Goal: Task Accomplishment & Management: Use online tool/utility

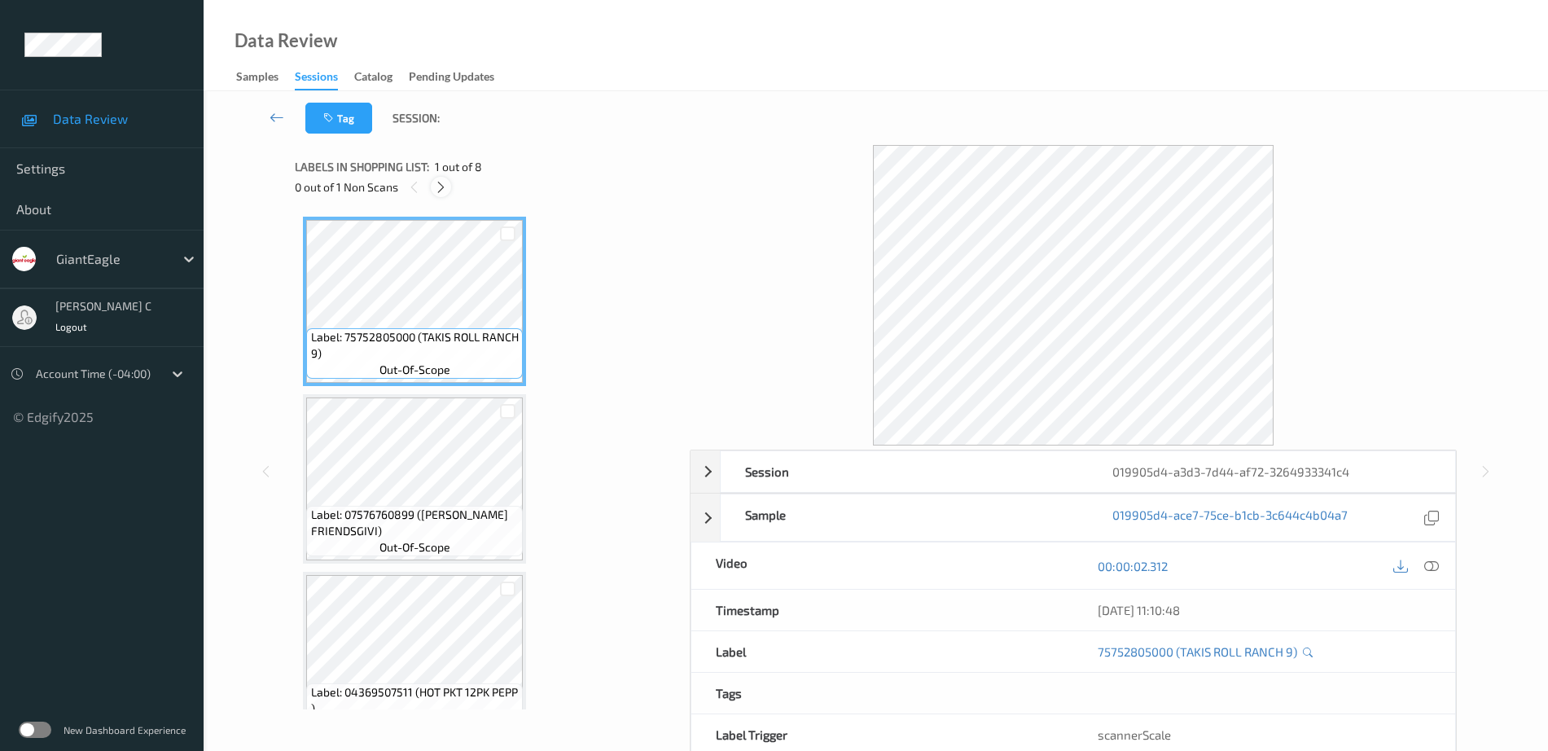
click at [441, 178] on div at bounding box center [441, 187] width 20 height 20
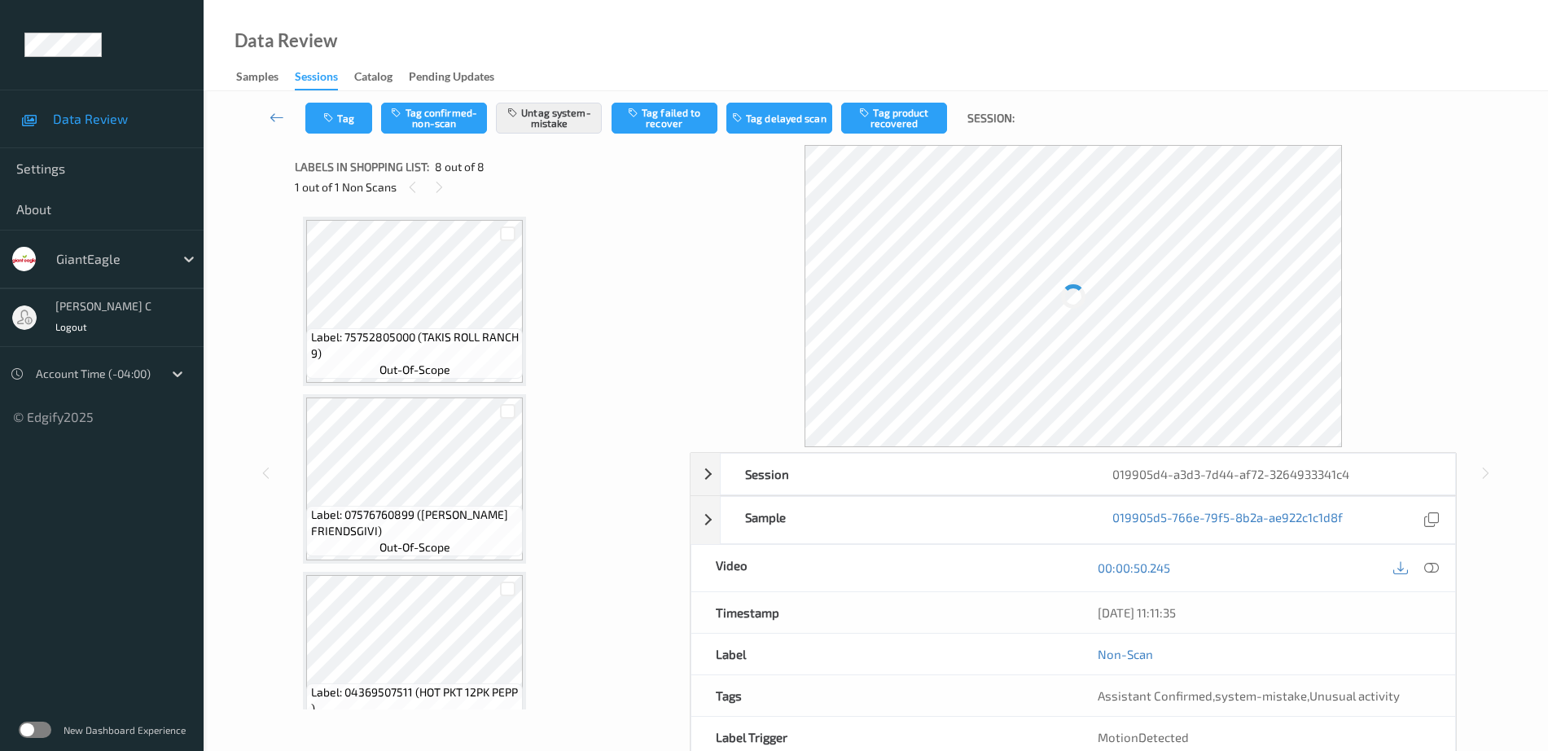
scroll to position [927, 0]
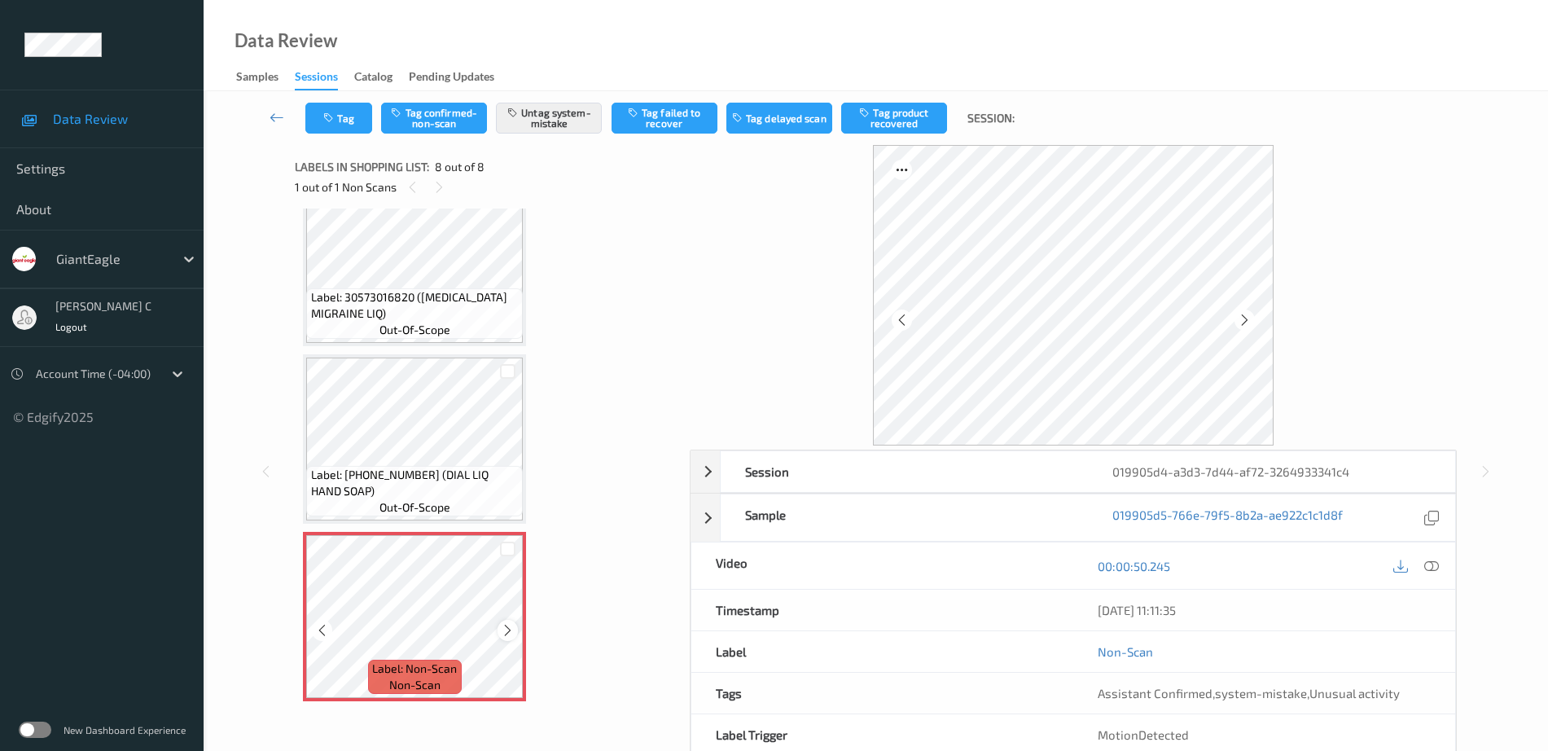
click at [502, 629] on icon at bounding box center [508, 630] width 14 height 15
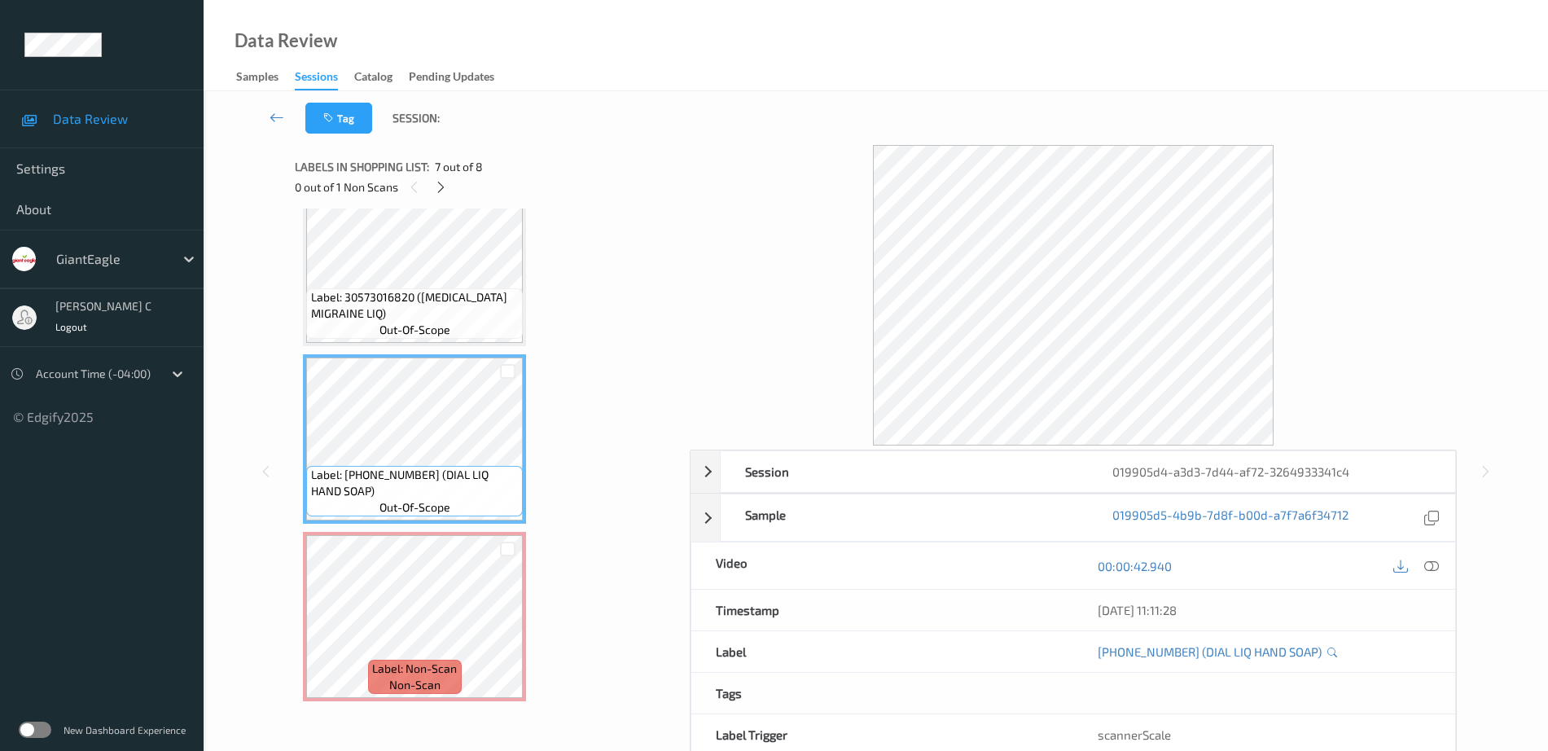
click at [412, 292] on span "Label: 30573016820 ([MEDICAL_DATA] MIGRAINE LIQ)" at bounding box center [415, 305] width 208 height 33
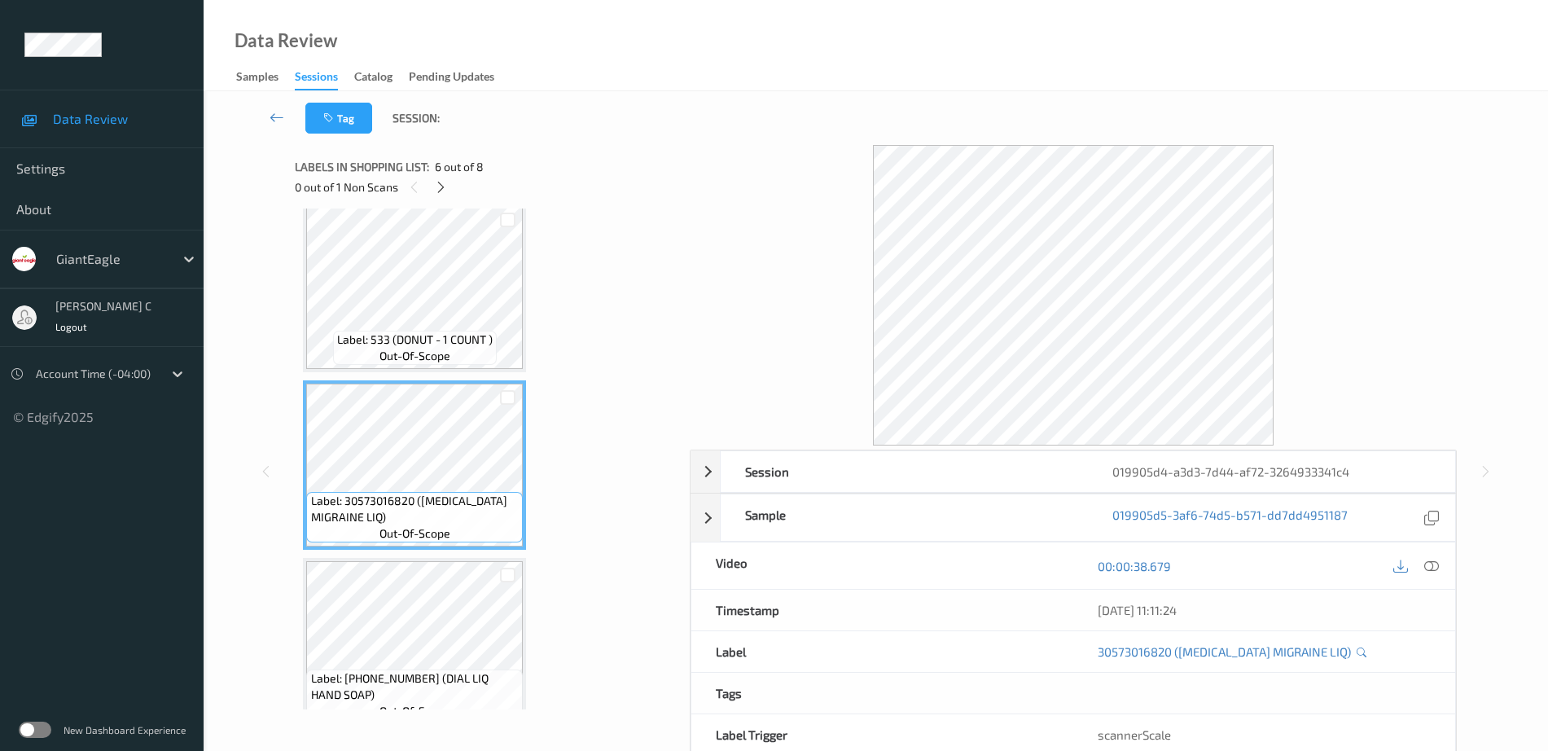
click at [421, 331] on span "Label: 533 (DONUT - 1 COUNT )" at bounding box center [415, 339] width 156 height 16
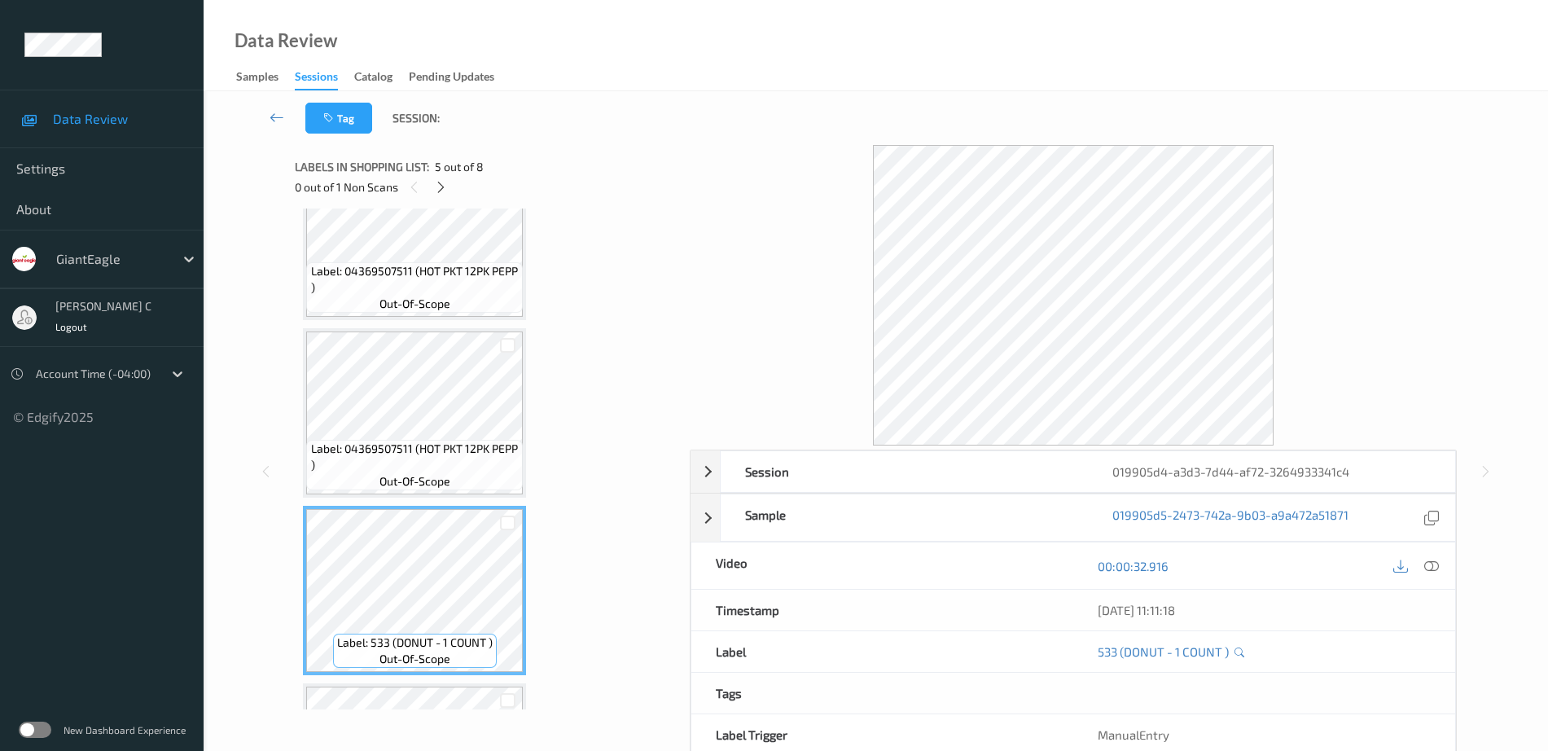
scroll to position [418, 0]
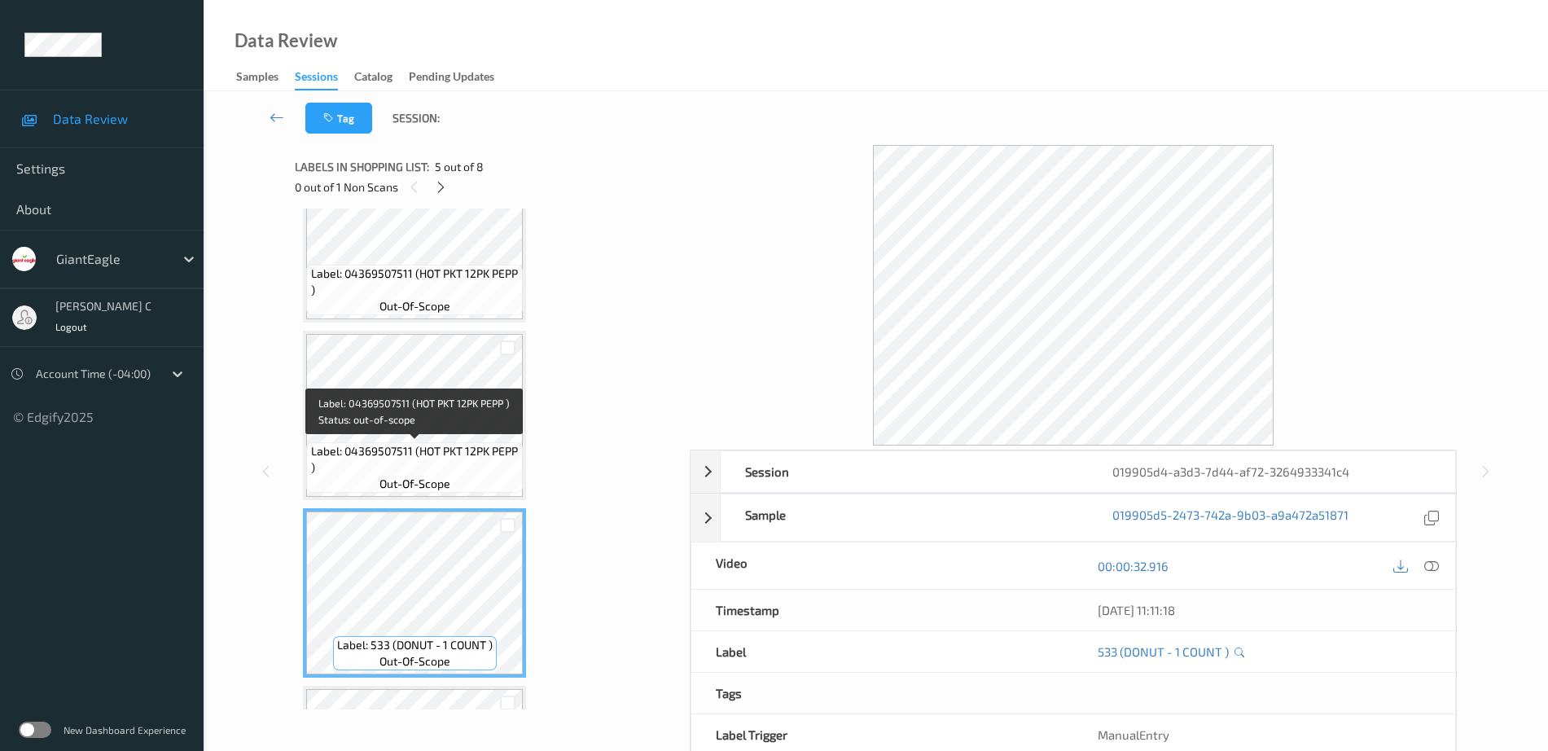
click at [432, 443] on span "Label: 04369507511 (HOT PKT 12PK PEPP )" at bounding box center [415, 459] width 208 height 33
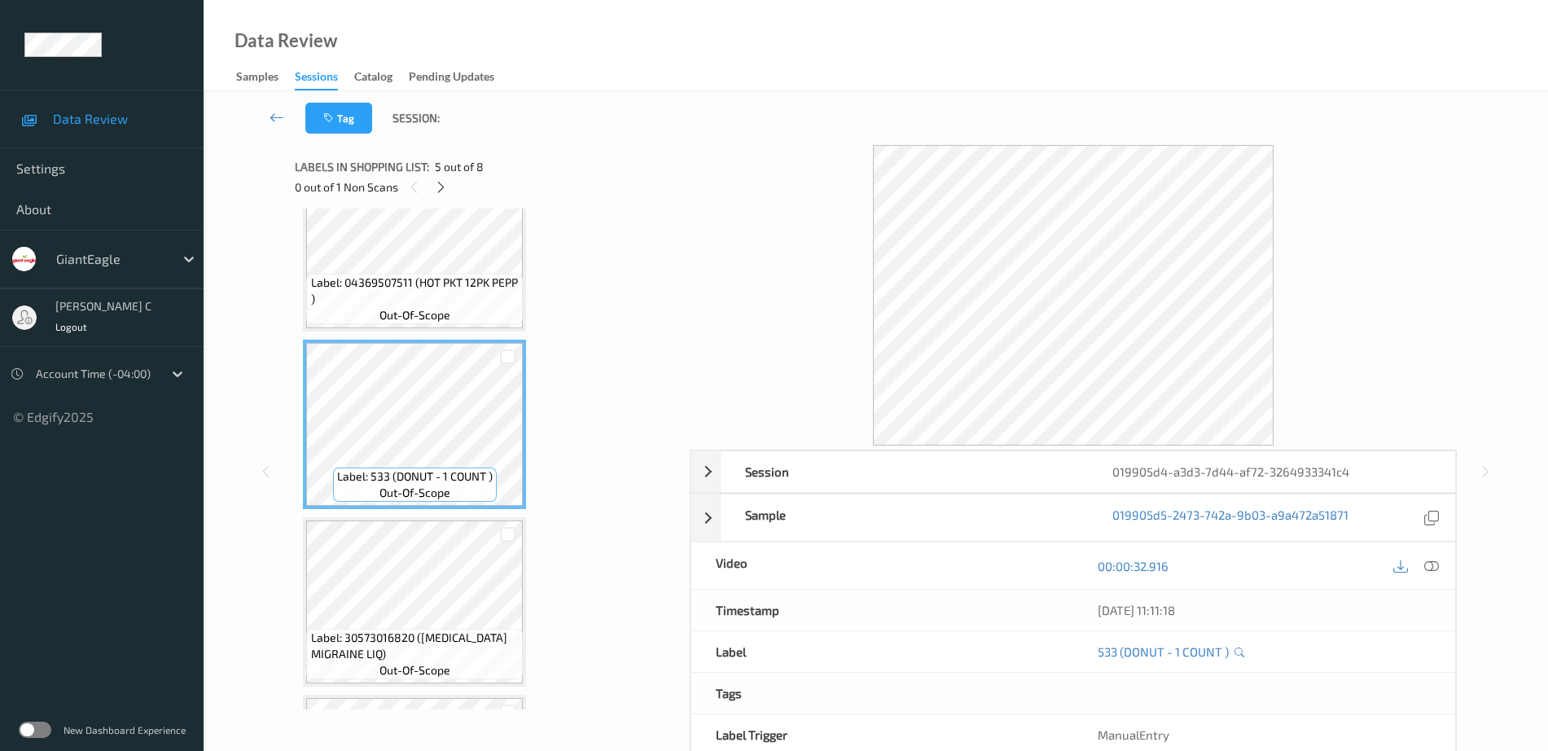
scroll to position [622, 0]
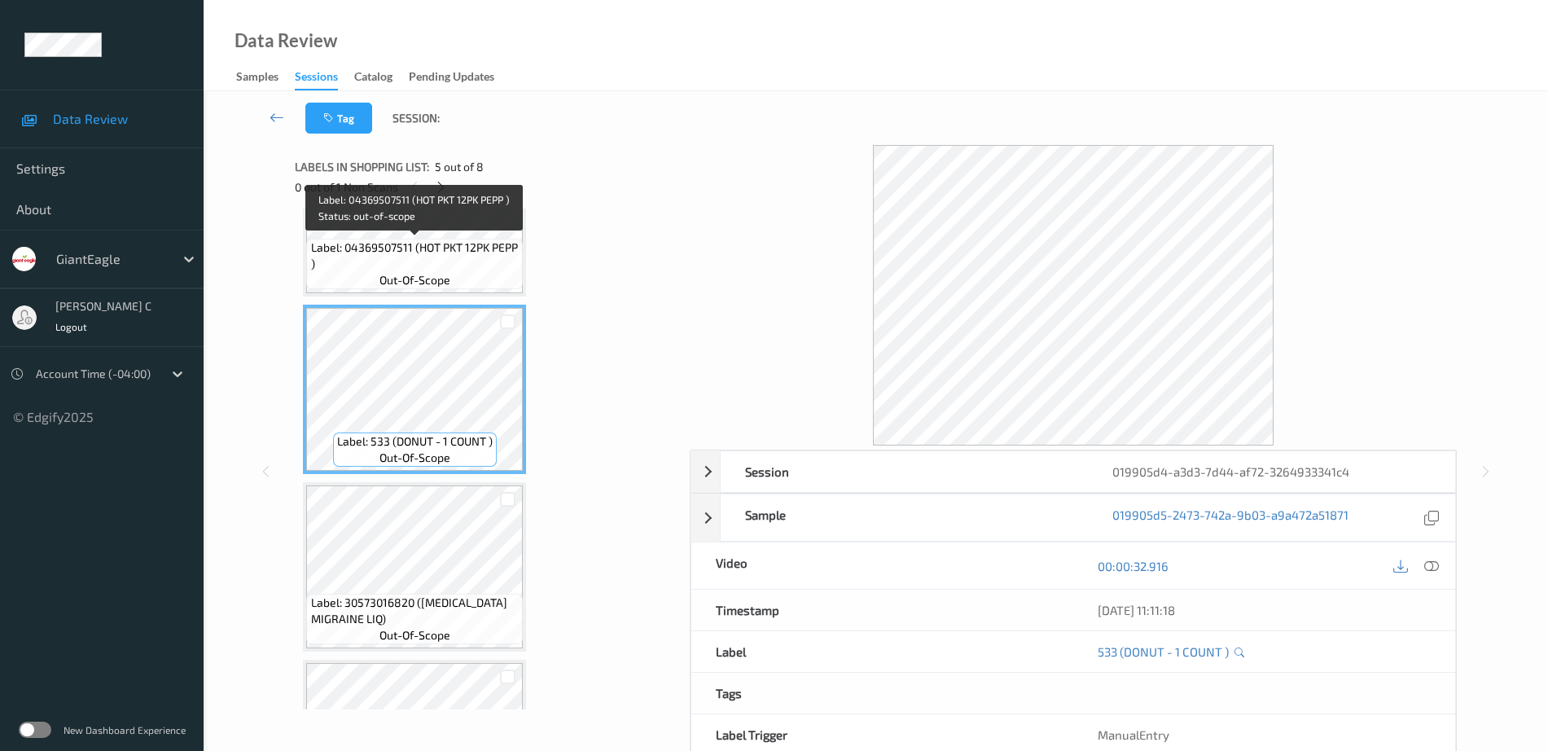
click at [464, 193] on div "0 out of 1 Non Scans" at bounding box center [486, 187] width 383 height 20
click at [449, 254] on span "Label: 04369507511 (HOT PKT 12PK PEPP )" at bounding box center [415, 255] width 208 height 33
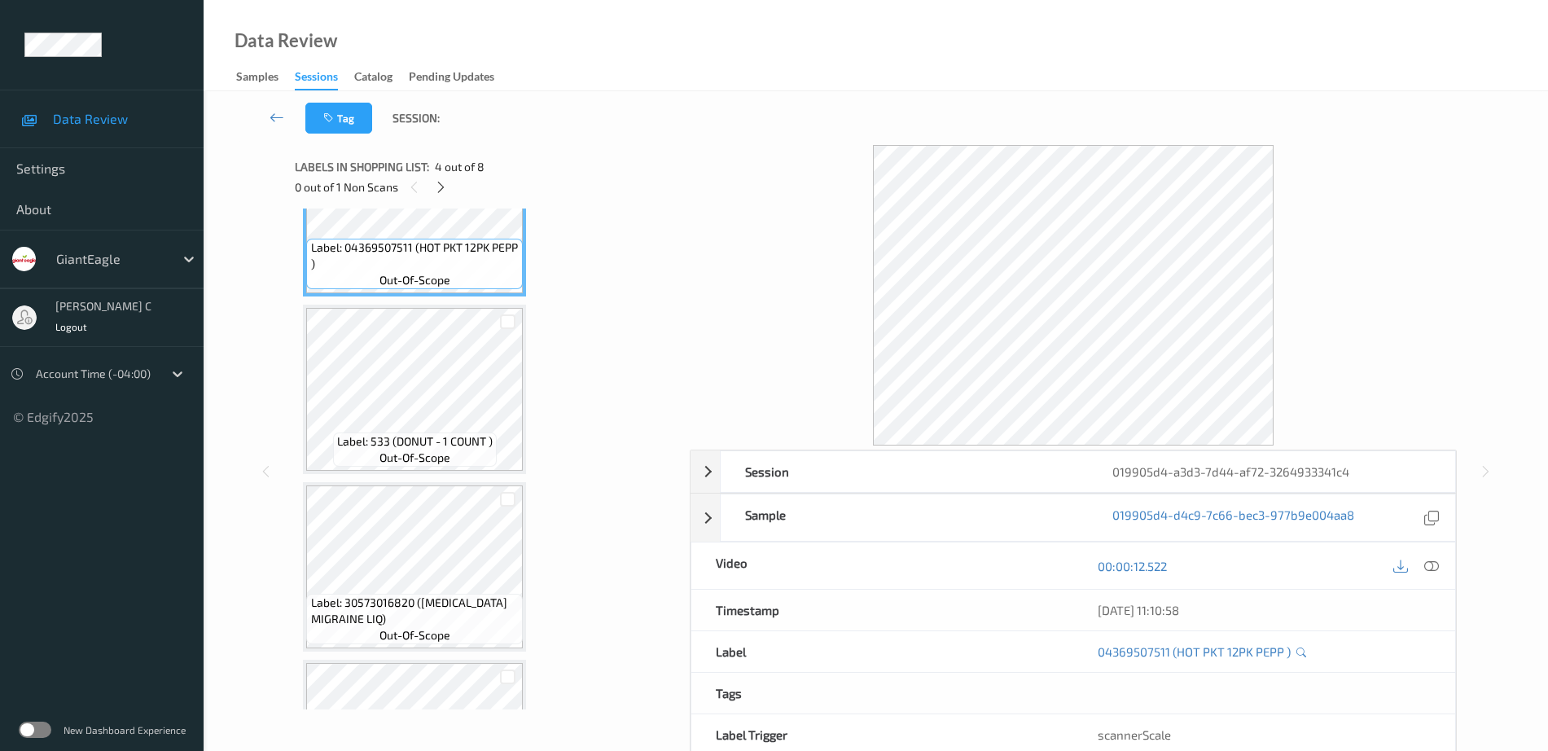
click at [1431, 568] on icon at bounding box center [1431, 566] width 15 height 15
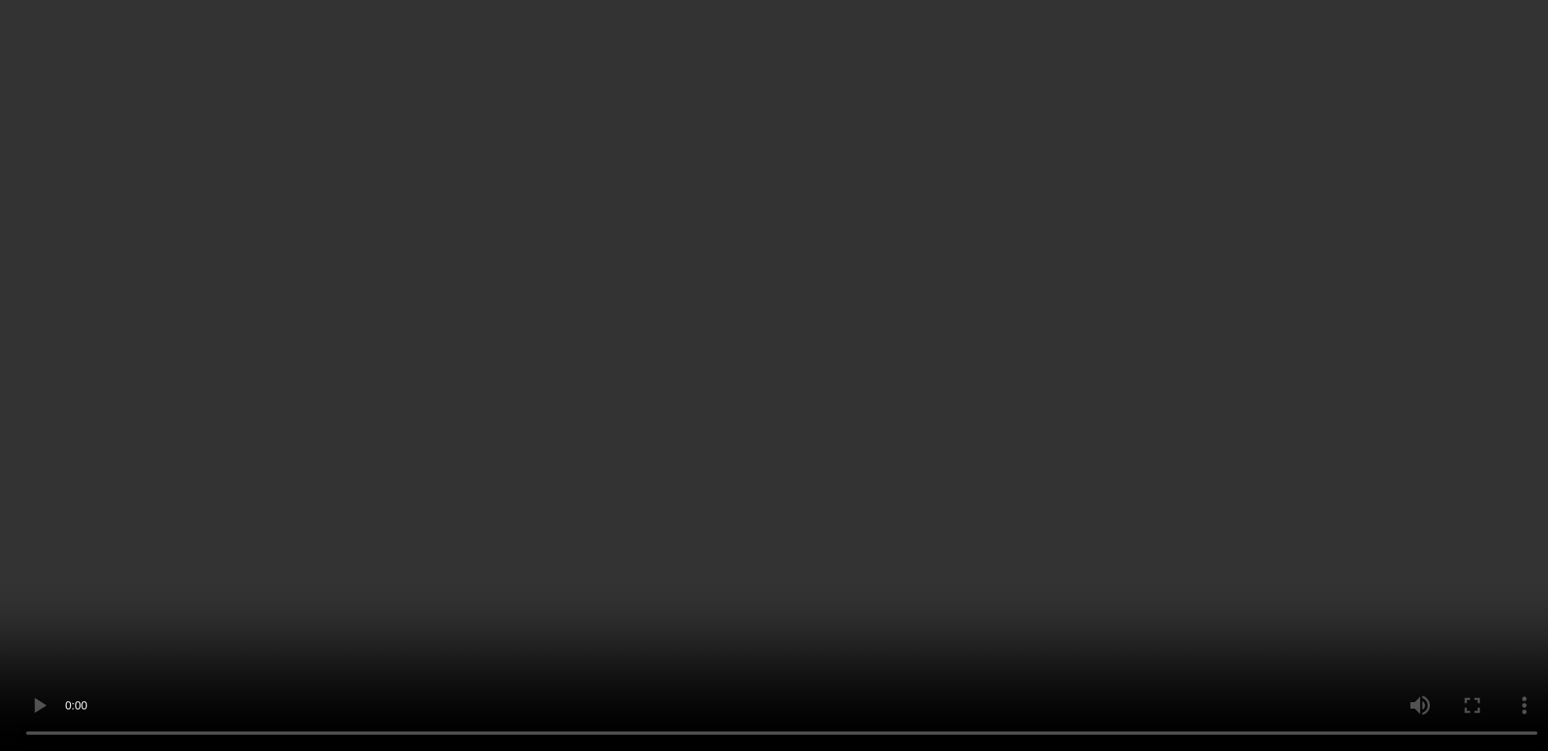
scroll to position [927, 0]
